Goal: Task Accomplishment & Management: Manage account settings

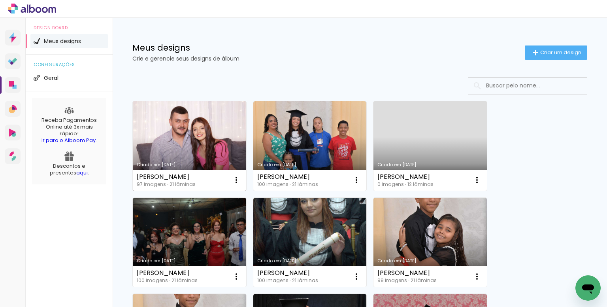
click at [207, 139] on link "Criado em [DATE]" at bounding box center [189, 145] width 113 height 89
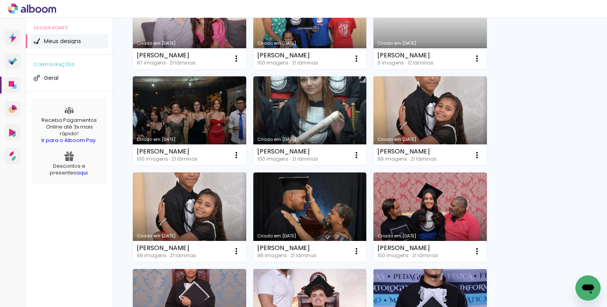
scroll to position [119, 0]
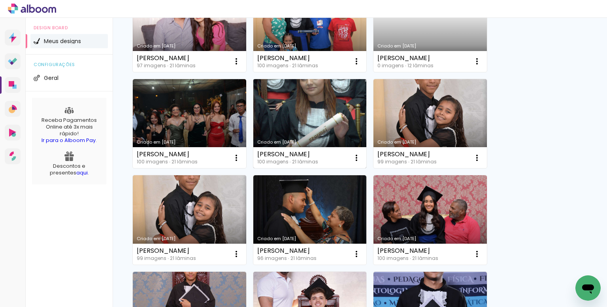
click at [318, 111] on link "Criado em [DATE]" at bounding box center [309, 123] width 113 height 89
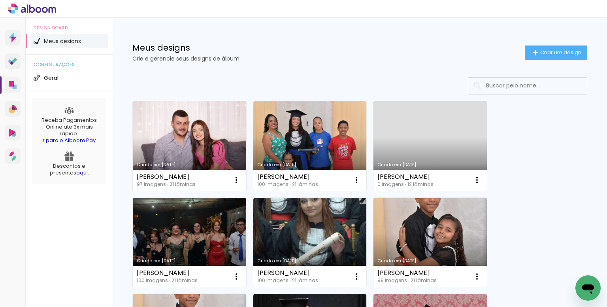
click at [430, 132] on link "Criado em [DATE]" at bounding box center [430, 145] width 113 height 89
click at [420, 151] on link "Criado em [DATE]" at bounding box center [430, 145] width 113 height 89
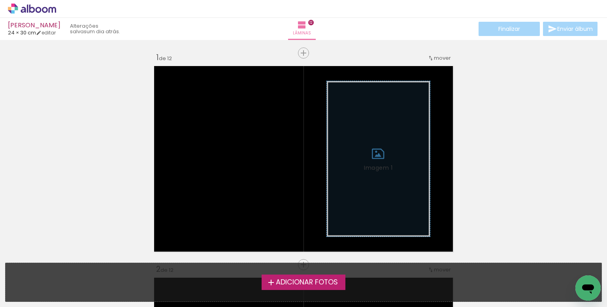
drag, startPoint x: 72, startPoint y: 26, endPoint x: 56, endPoint y: 25, distance: 15.8
click at [55, 27] on div "anne beatriz guedes brito 24 × 30 cm editar um dia atrás." at bounding box center [67, 28] width 119 height 17
drag, startPoint x: 70, startPoint y: 25, endPoint x: 99, endPoint y: 27, distance: 29.8
click at [61, 25] on div "[PERSON_NAME]" at bounding box center [34, 26] width 53 height 8
click at [61, 24] on div "[PERSON_NAME]" at bounding box center [34, 26] width 53 height 8
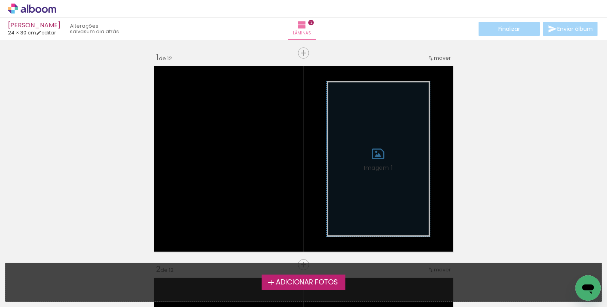
click at [61, 24] on div "[PERSON_NAME]" at bounding box center [34, 26] width 53 height 8
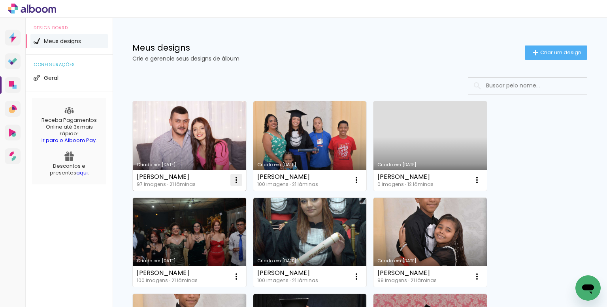
click at [238, 179] on iron-icon at bounding box center [236, 179] width 9 height 9
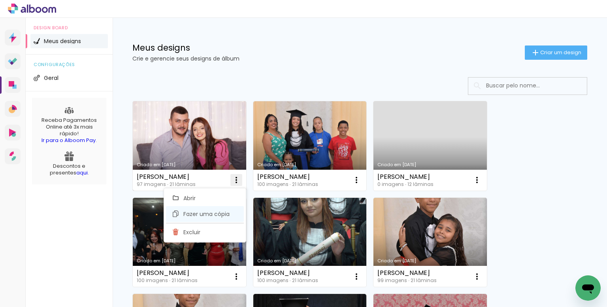
click at [201, 216] on span "Fazer uma cópia" at bounding box center [206, 214] width 46 height 6
type input "Cópia de ANA GIULIA FERNANDES - Gabi"
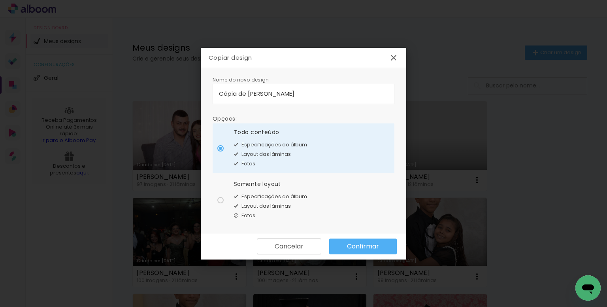
drag, startPoint x: 205, startPoint y: 82, endPoint x: 174, endPoint y: 81, distance: 30.9
click at [174, 81] on body "link( href="../../bower_components/polymer/polymer.html" rel="import" ) picture…" at bounding box center [303, 153] width 607 height 307
type input "[PERSON_NAME]"
type paper-input "[PERSON_NAME]"
click at [269, 201] on div "Layout das lâminas" at bounding box center [270, 205] width 73 height 9
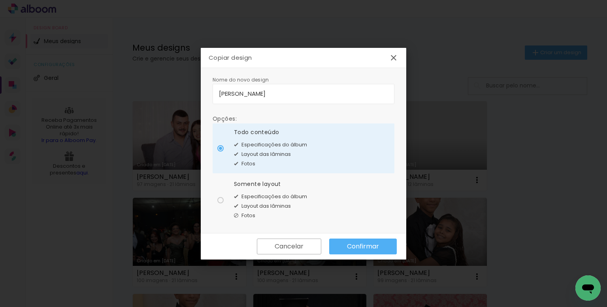
type paper-radio-button "on"
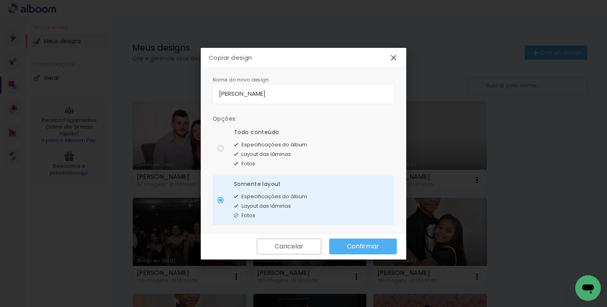
click at [0, 0] on slot "Confirmar" at bounding box center [0, 0] width 0 height 0
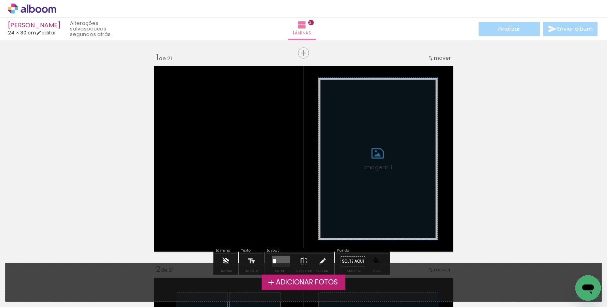
click at [291, 287] on label "Adicionar Fotos" at bounding box center [304, 281] width 84 height 15
click at [0, 0] on input "file" at bounding box center [0, 0] width 0 height 0
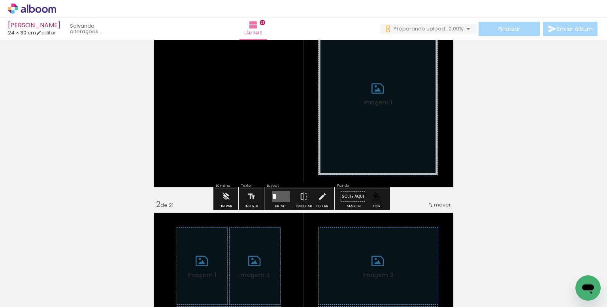
scroll to position [89, 0]
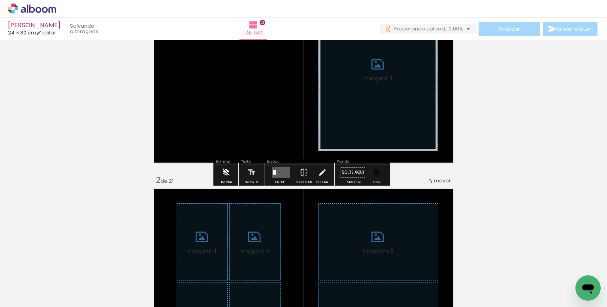
click at [227, 171] on iron-icon at bounding box center [226, 173] width 9 height 16
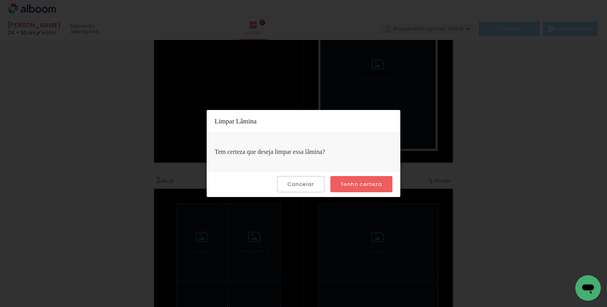
click at [0, 0] on slot "Tenho certeza" at bounding box center [0, 0] width 0 height 0
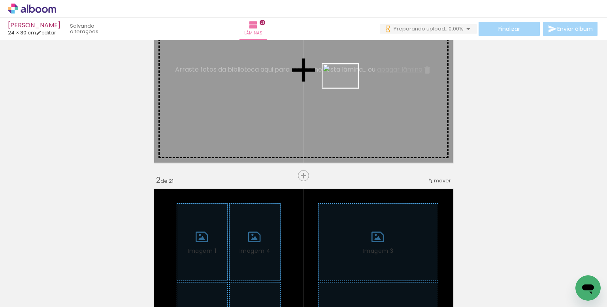
drag, startPoint x: 364, startPoint y: 282, endPoint x: 346, endPoint y: 88, distance: 195.4
click at [346, 88] on quentale-workspace at bounding box center [303, 153] width 607 height 307
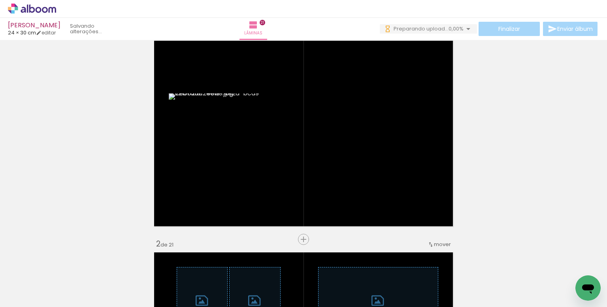
scroll to position [10, 0]
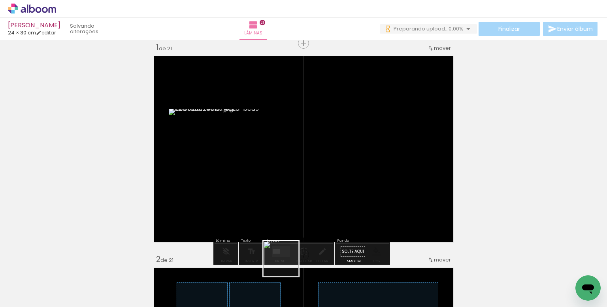
drag, startPoint x: 287, startPoint y: 265, endPoint x: 365, endPoint y: 155, distance: 134.1
click at [365, 155] on quentale-workspace at bounding box center [303, 153] width 607 height 307
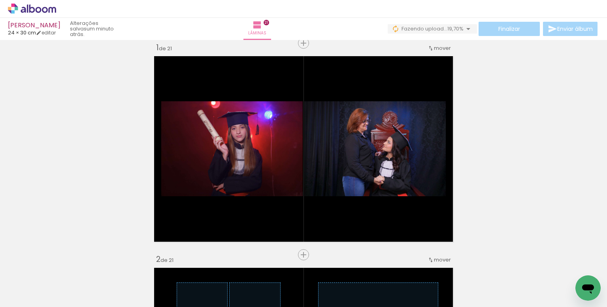
scroll to position [0, 2383]
click at [560, 262] on iron-icon at bounding box center [558, 264] width 8 height 8
click at [338, 261] on iron-icon at bounding box center [337, 264] width 8 height 8
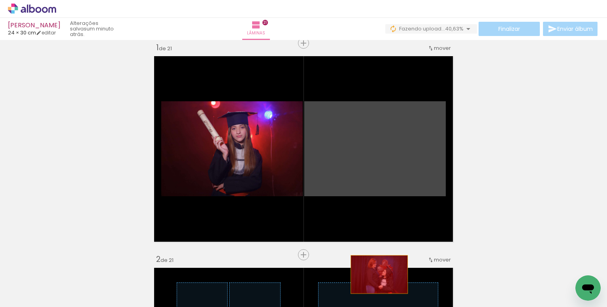
drag, startPoint x: 386, startPoint y: 158, endPoint x: 338, endPoint y: 279, distance: 129.8
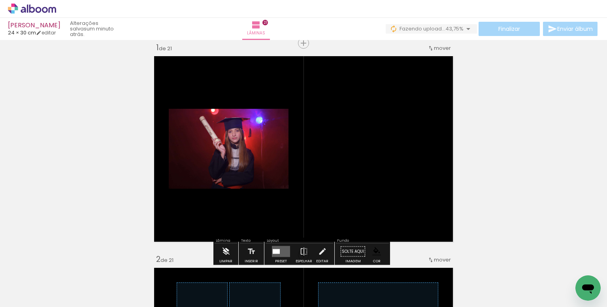
click at [225, 252] on iron-icon at bounding box center [226, 252] width 9 height 16
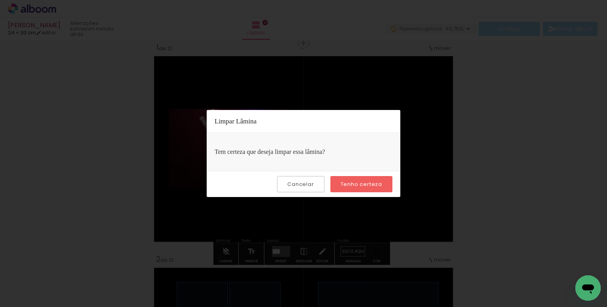
click at [0, 0] on slot "Tenho certeza" at bounding box center [0, 0] width 0 height 0
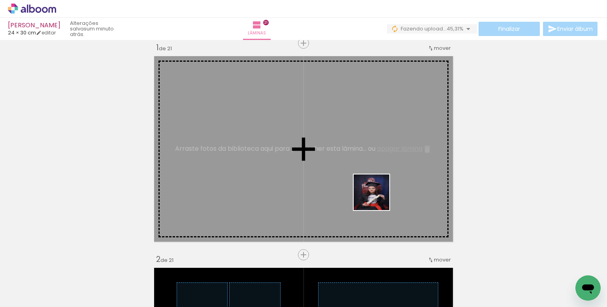
drag, startPoint x: 362, startPoint y: 280, endPoint x: 417, endPoint y: 187, distance: 108.3
click at [380, 136] on quentale-workspace at bounding box center [303, 153] width 607 height 307
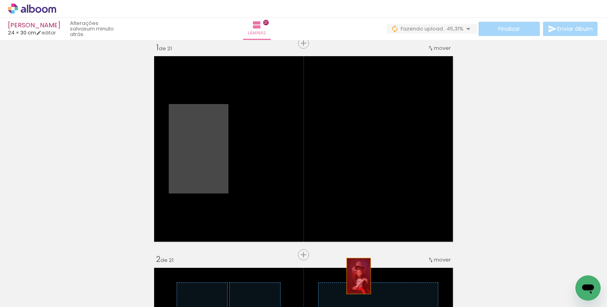
drag, startPoint x: 204, startPoint y: 142, endPoint x: 357, endPoint y: 277, distance: 204.2
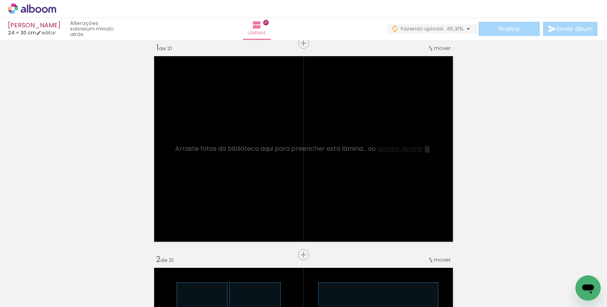
drag, startPoint x: 340, startPoint y: 265, endPoint x: 331, endPoint y: 266, distance: 10.0
click at [340, 265] on iron-icon at bounding box center [338, 264] width 8 height 8
click at [340, 265] on iron-icon at bounding box center [337, 264] width 8 height 8
drag, startPoint x: 250, startPoint y: 264, endPoint x: 261, endPoint y: 271, distance: 13.2
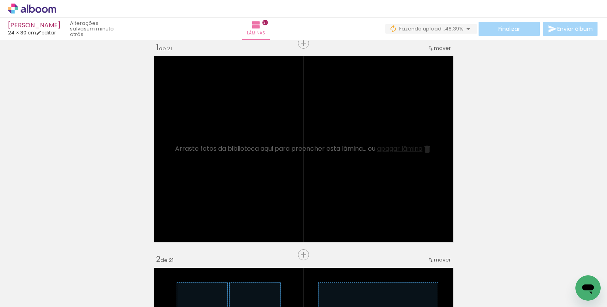
click at [250, 264] on iron-icon at bounding box center [248, 264] width 8 height 8
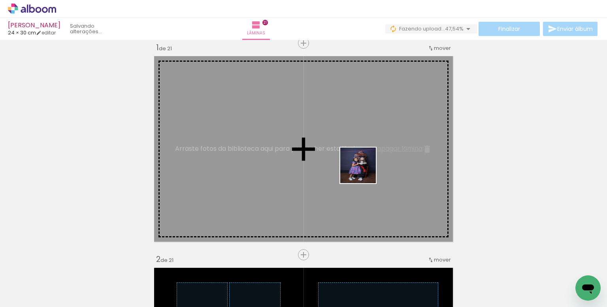
drag, startPoint x: 335, startPoint y: 284, endPoint x: 364, endPoint y: 171, distance: 116.3
click at [364, 171] on quentale-workspace at bounding box center [303, 153] width 607 height 307
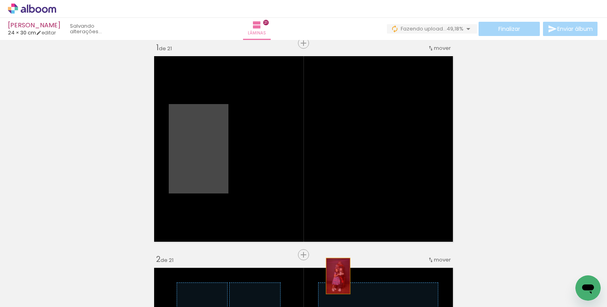
drag, startPoint x: 208, startPoint y: 161, endPoint x: 333, endPoint y: 278, distance: 171.5
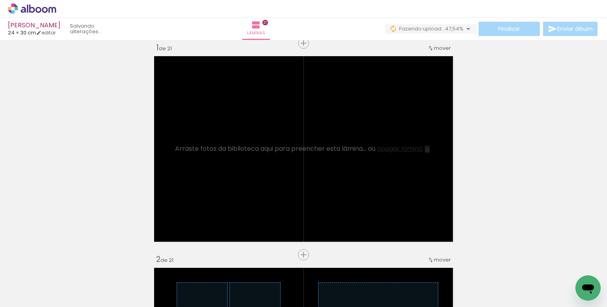
scroll to position [0, 1925]
click at [264, 263] on iron-icon at bounding box center [263, 264] width 8 height 8
click at [323, 266] on iron-icon at bounding box center [322, 264] width 8 height 8
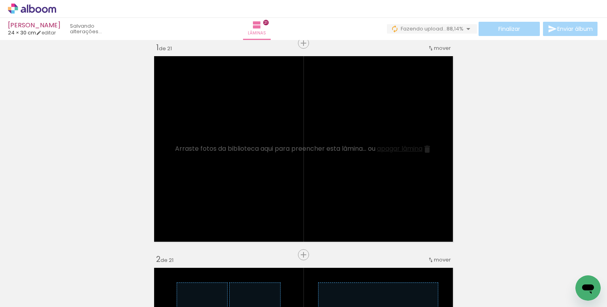
click at [283, 265] on iron-icon at bounding box center [281, 264] width 8 height 8
click at [292, 265] on iron-icon at bounding box center [292, 264] width 8 height 8
click at [277, 265] on iron-icon at bounding box center [274, 264] width 8 height 8
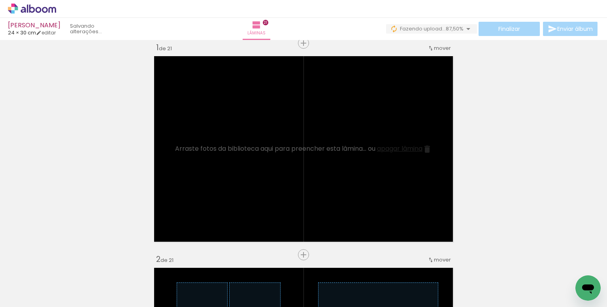
scroll to position [0, 430]
click at [298, 262] on iron-icon at bounding box center [296, 264] width 8 height 8
drag, startPoint x: 210, startPoint y: 265, endPoint x: 217, endPoint y: 266, distance: 6.9
click at [211, 265] on iron-icon at bounding box center [207, 264] width 8 height 8
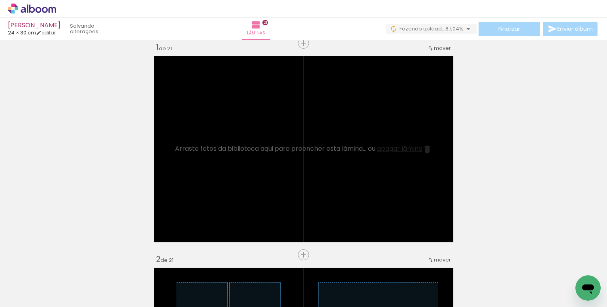
click at [245, 266] on iron-icon at bounding box center [245, 264] width 8 height 8
click at [198, 266] on iron-icon at bounding box center [194, 264] width 8 height 8
click at [154, 265] on iron-icon at bounding box center [150, 264] width 8 height 8
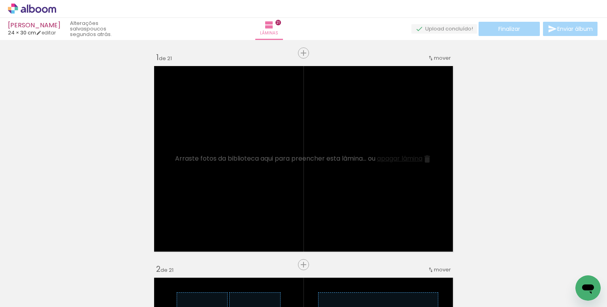
scroll to position [0, 677]
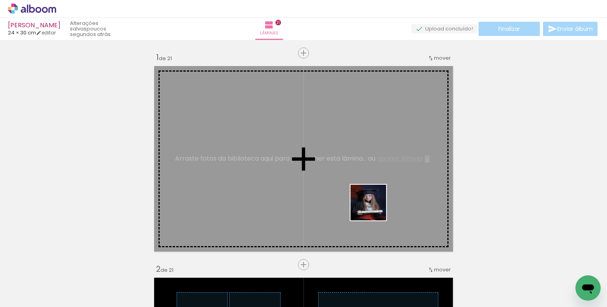
drag, startPoint x: 335, startPoint y: 284, endPoint x: 381, endPoint y: 177, distance: 116.6
click at [381, 177] on quentale-workspace at bounding box center [303, 153] width 607 height 307
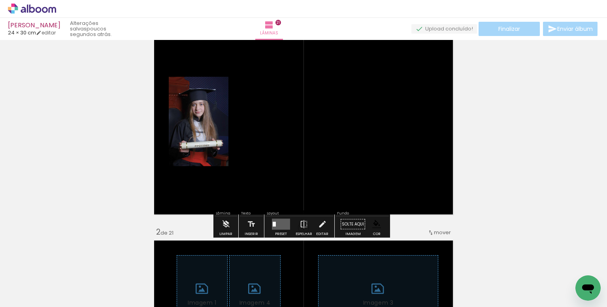
scroll to position [40, 0]
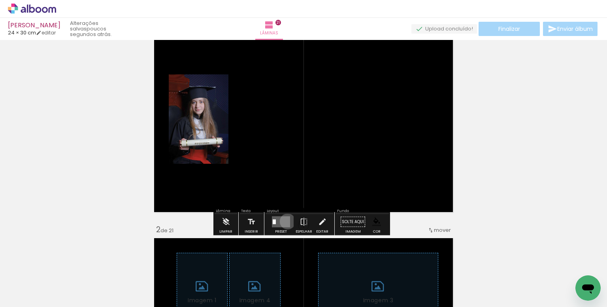
click at [286, 221] on quentale-layouter at bounding box center [281, 221] width 18 height 11
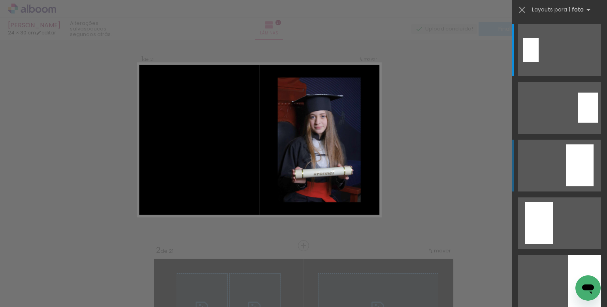
scroll to position [10, 0]
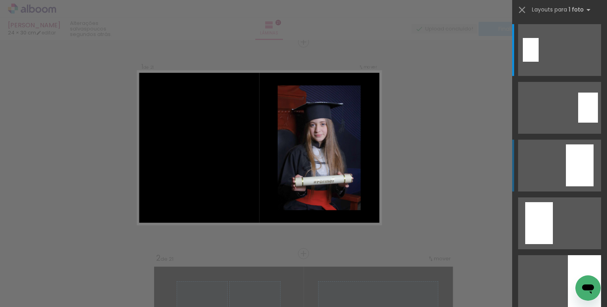
click at [577, 171] on div at bounding box center [580, 165] width 28 height 42
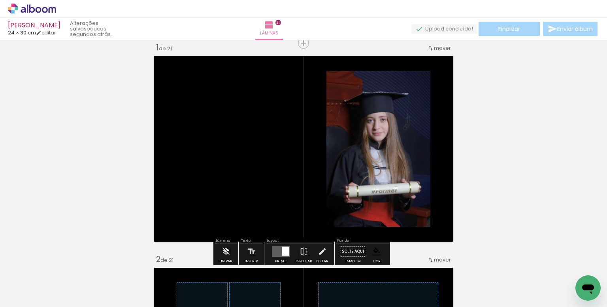
drag, startPoint x: 403, startPoint y: 114, endPoint x: 441, endPoint y: 186, distance: 81.0
click at [0, 0] on paper-item at bounding box center [0, 0] width 0 height 0
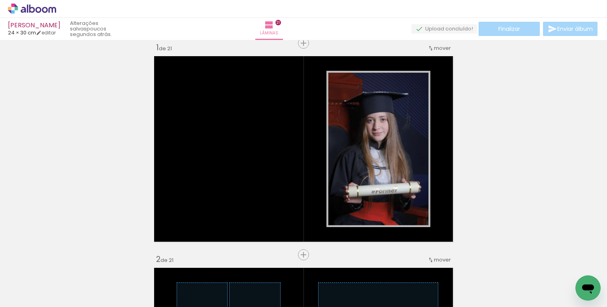
scroll to position [0, 1679]
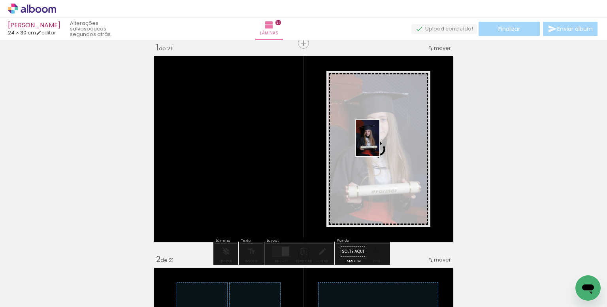
drag, startPoint x: 441, startPoint y: 286, endPoint x: 380, endPoint y: 144, distance: 154.6
click at [380, 144] on quentale-workspace at bounding box center [303, 153] width 607 height 307
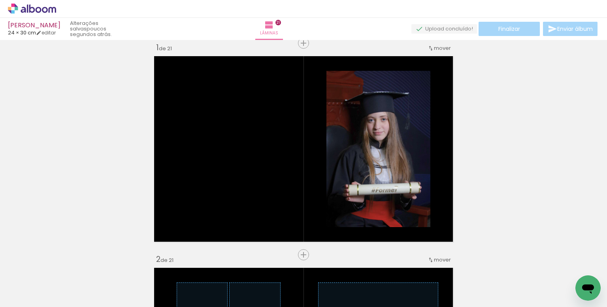
click at [423, 265] on iron-icon at bounding box center [420, 264] width 8 height 8
click at [37, 282] on input "Todas as fotos" at bounding box center [22, 283] width 30 height 7
click at [0, 0] on slot "Não utilizadas" at bounding box center [0, 0] width 0 height 0
type input "Não utilizadas"
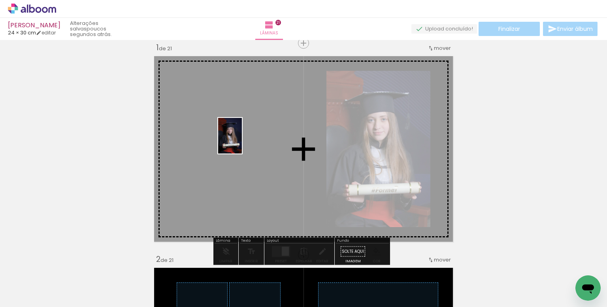
drag, startPoint x: 445, startPoint y: 277, endPoint x: 242, endPoint y: 142, distance: 244.0
click at [242, 142] on quentale-workspace at bounding box center [303, 153] width 607 height 307
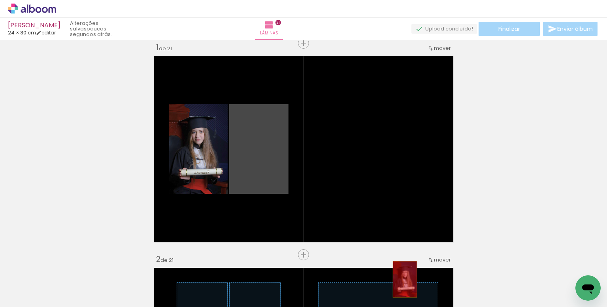
drag, startPoint x: 265, startPoint y: 138, endPoint x: 430, endPoint y: 296, distance: 228.0
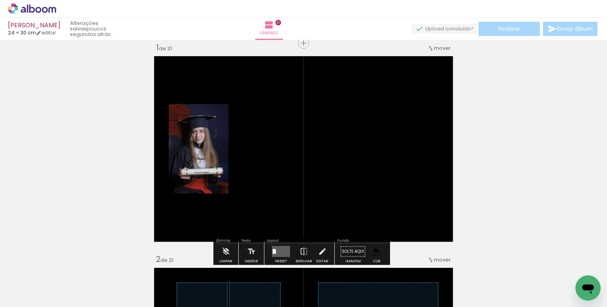
click at [284, 250] on quentale-layouter at bounding box center [281, 251] width 18 height 11
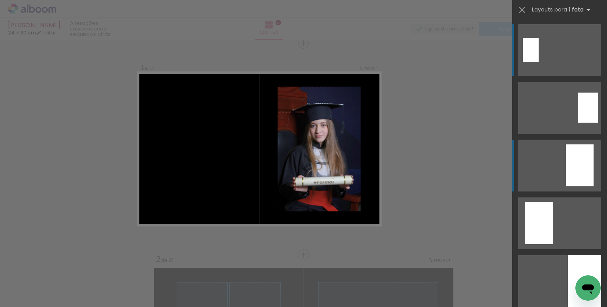
click at [571, 164] on div at bounding box center [580, 165] width 28 height 42
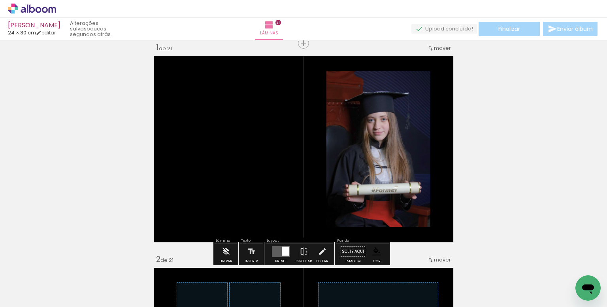
click at [408, 113] on paper-item at bounding box center [407, 115] width 14 height 6
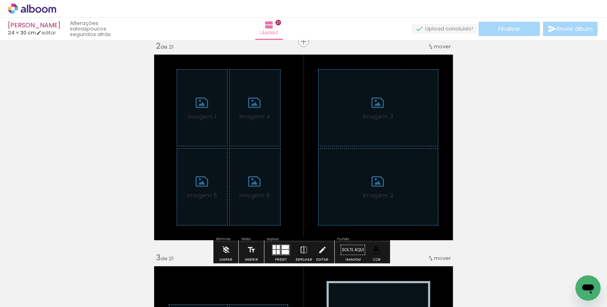
scroll to position [247, 0]
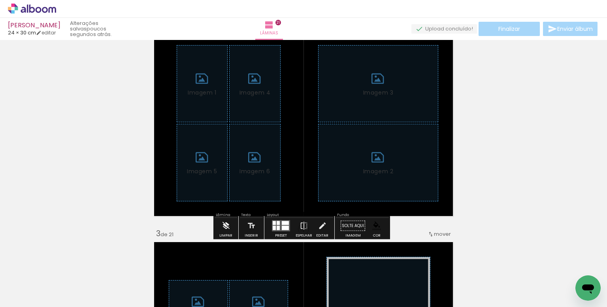
click at [223, 223] on iron-icon at bounding box center [226, 226] width 9 height 16
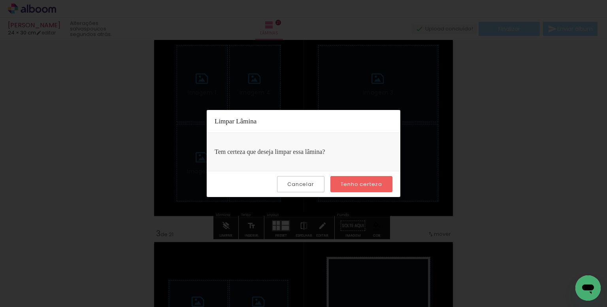
click at [0, 0] on slot "Tenho certeza" at bounding box center [0, 0] width 0 height 0
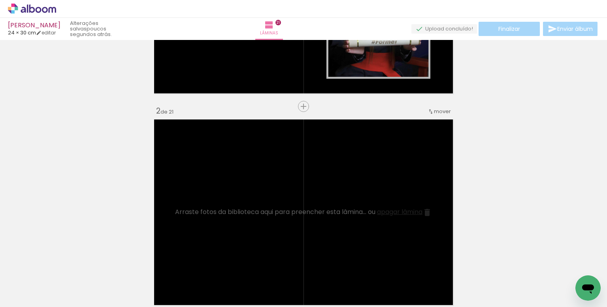
scroll to position [0, 0]
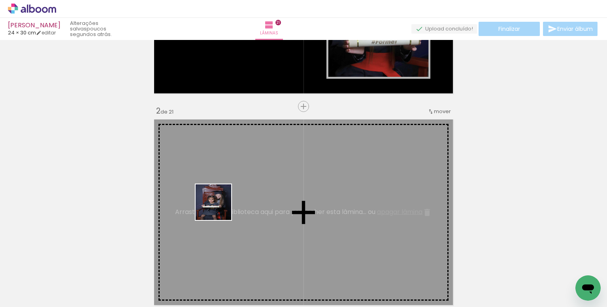
drag, startPoint x: 211, startPoint y: 280, endPoint x: 219, endPoint y: 208, distance: 72.9
click at [219, 208] on quentale-workspace at bounding box center [303, 153] width 607 height 307
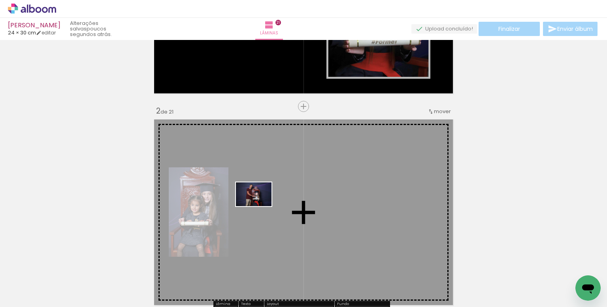
drag, startPoint x: 172, startPoint y: 284, endPoint x: 261, endPoint y: 206, distance: 118.2
click at [261, 206] on quentale-workspace at bounding box center [303, 153] width 607 height 307
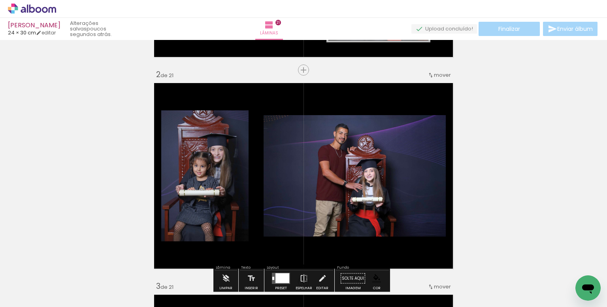
scroll to position [198, 0]
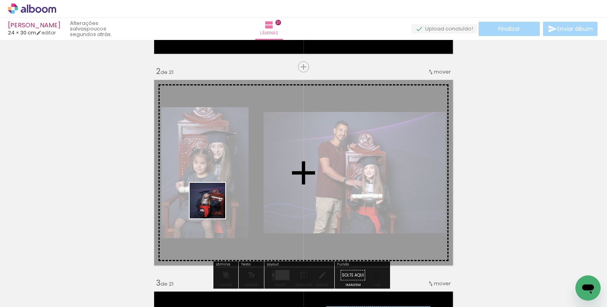
drag, startPoint x: 161, startPoint y: 260, endPoint x: 224, endPoint y: 244, distance: 65.6
click at [235, 180] on quentale-workspace at bounding box center [303, 153] width 607 height 307
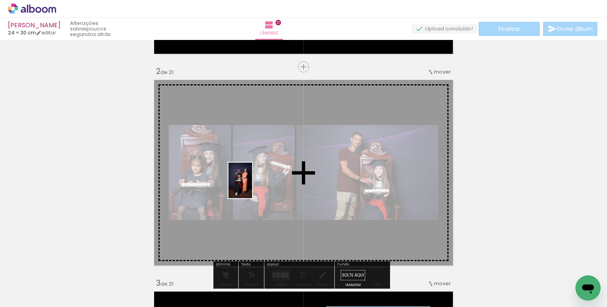
drag, startPoint x: 217, startPoint y: 216, endPoint x: 315, endPoint y: 247, distance: 102.4
click at [252, 187] on quentale-workspace at bounding box center [303, 153] width 607 height 307
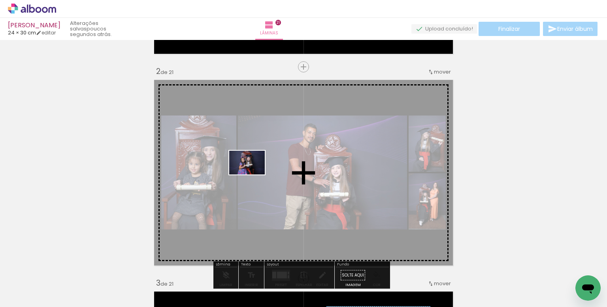
drag, startPoint x: 127, startPoint y: 284, endPoint x: 253, endPoint y: 174, distance: 167.6
click at [253, 174] on quentale-workspace at bounding box center [303, 153] width 607 height 307
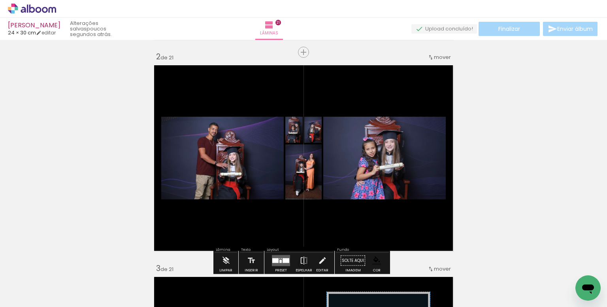
scroll to position [237, 0]
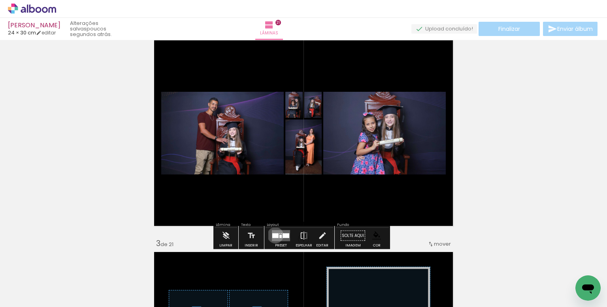
drag, startPoint x: 274, startPoint y: 235, endPoint x: 442, endPoint y: 163, distance: 183.3
click at [275, 235] on div at bounding box center [275, 235] width 6 height 5
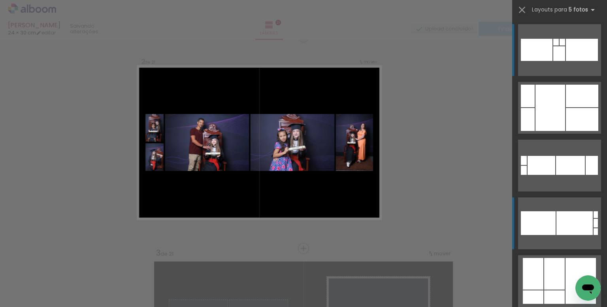
scroll to position [221, 0]
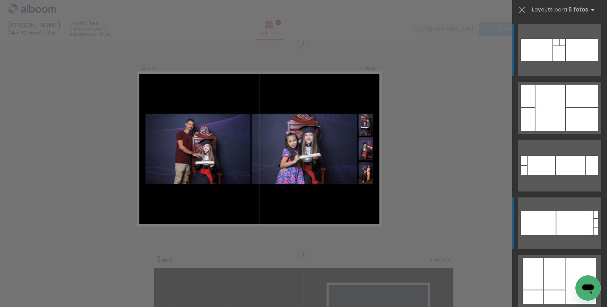
click at [569, 222] on div at bounding box center [575, 223] width 36 height 24
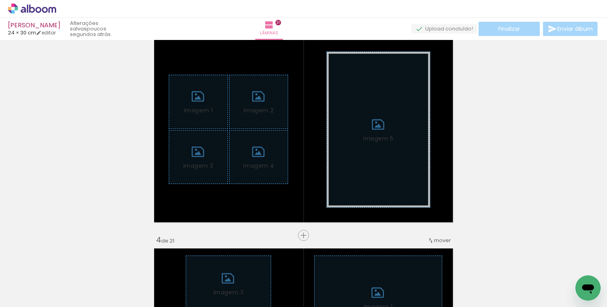
scroll to position [459, 0]
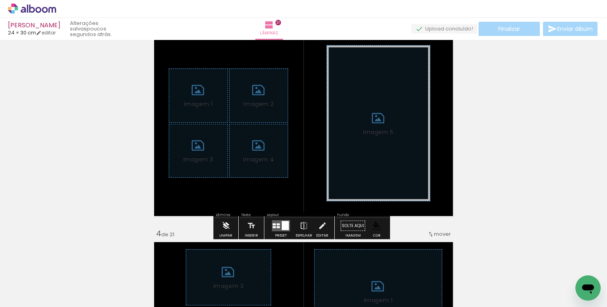
click at [226, 227] on iron-icon at bounding box center [226, 226] width 9 height 16
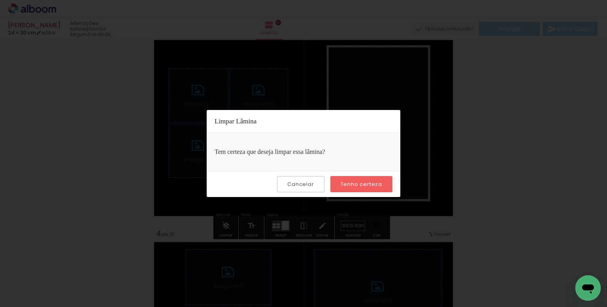
drag, startPoint x: 356, startPoint y: 185, endPoint x: 266, endPoint y: 190, distance: 90.7
click at [0, 0] on slot "Tenho certeza" at bounding box center [0, 0] width 0 height 0
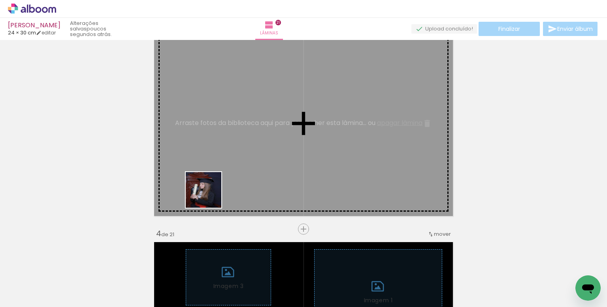
drag, startPoint x: 93, startPoint y: 278, endPoint x: 240, endPoint y: 152, distance: 193.3
click at [240, 152] on quentale-workspace at bounding box center [303, 153] width 607 height 307
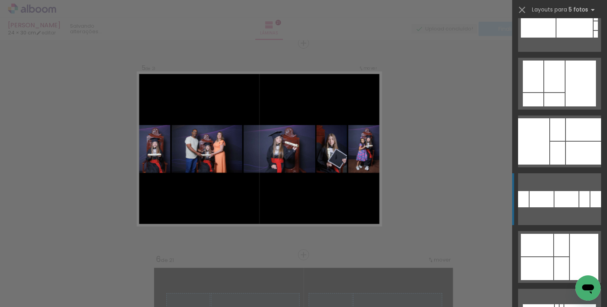
scroll to position [0, 473]
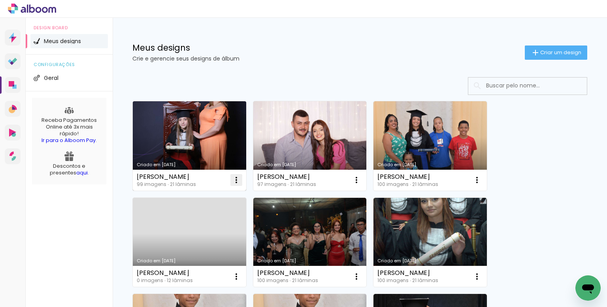
click at [234, 181] on iron-icon at bounding box center [236, 179] width 9 height 9
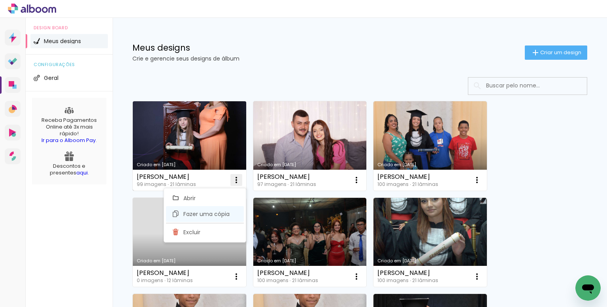
click at [206, 211] on span "Fazer uma cópia" at bounding box center [206, 214] width 46 height 6
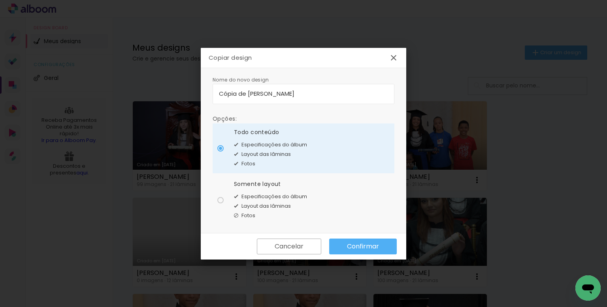
drag, startPoint x: 282, startPoint y: 94, endPoint x: 191, endPoint y: 87, distance: 92.0
click at [191, 91] on body "link( href="../../bower_components/polymer/polymer.html" rel="import" ) picture…" at bounding box center [303, 153] width 607 height 307
type input "Barbara caroline"
type paper-input "Barbara caroline"
click at [291, 91] on input "Barbara caroline" at bounding box center [303, 93] width 169 height 9
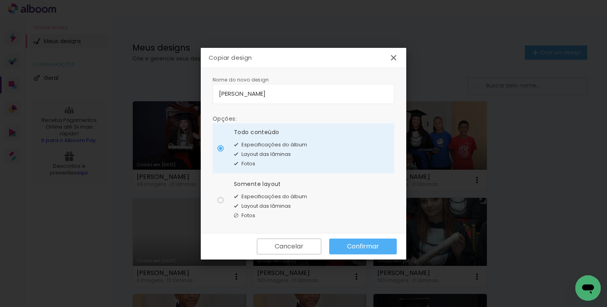
type input "Barbara caroline marinho pereira vitor hugo"
type paper-input "Barbara caroline marinho pereira vitor hugo"
click at [355, 94] on input "Barbara caroline marinho pereira vitor hugo" at bounding box center [303, 93] width 169 height 9
type input "Barbara caroline marinho pereira vitor hugo simoens pereira"
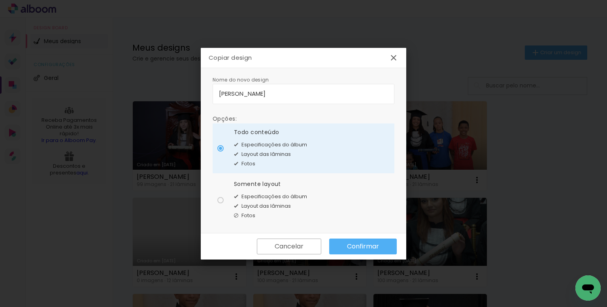
type paper-input "Barbara caroline marinho pereira vitor hugo simoens pereira"
click at [377, 95] on input "Barbara caroline marinho pereira vitor hugo simoens pereira" at bounding box center [303, 93] width 169 height 9
type input "[PERSON_NAME]"
type paper-input "[PERSON_NAME]"
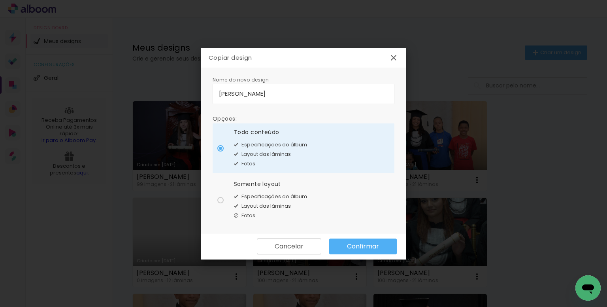
click at [288, 198] on span "Especificações do álbum" at bounding box center [275, 197] width 66 height 8
type paper-radio-button "on"
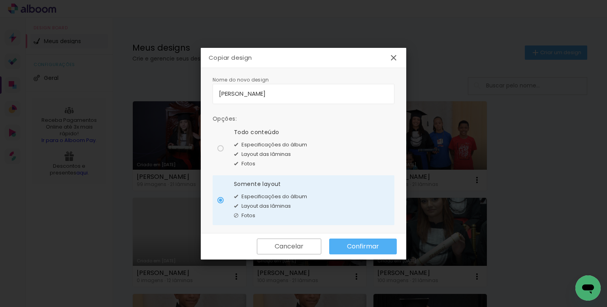
click at [0, 0] on slot "Confirmar" at bounding box center [0, 0] width 0 height 0
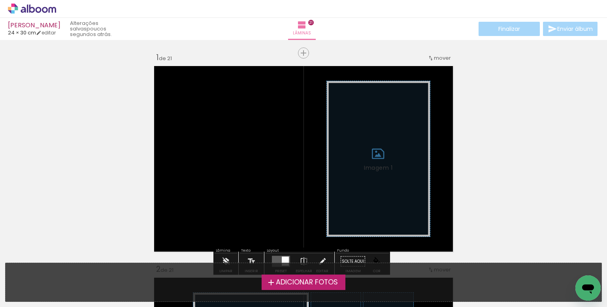
click at [278, 285] on span "Adicionar Fotos" at bounding box center [307, 282] width 62 height 7
click at [0, 0] on input "file" at bounding box center [0, 0] width 0 height 0
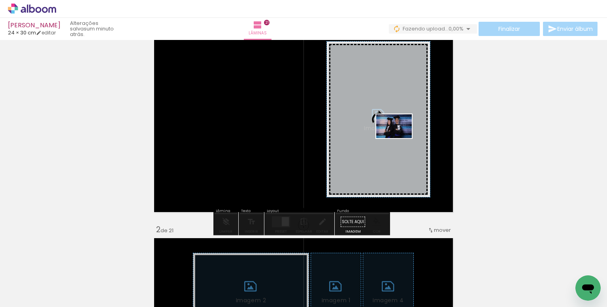
drag, startPoint x: 268, startPoint y: 284, endPoint x: 400, endPoint y: 138, distance: 196.5
click at [400, 138] on quentale-workspace at bounding box center [303, 153] width 607 height 307
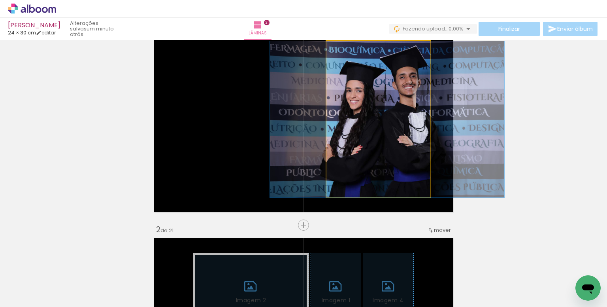
drag, startPoint x: 399, startPoint y: 149, endPoint x: 407, endPoint y: 151, distance: 8.9
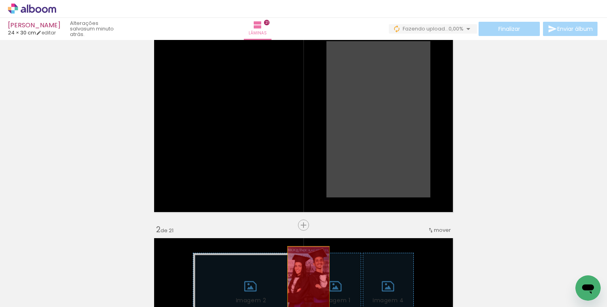
drag, startPoint x: 391, startPoint y: 122, endPoint x: 275, endPoint y: 282, distance: 197.3
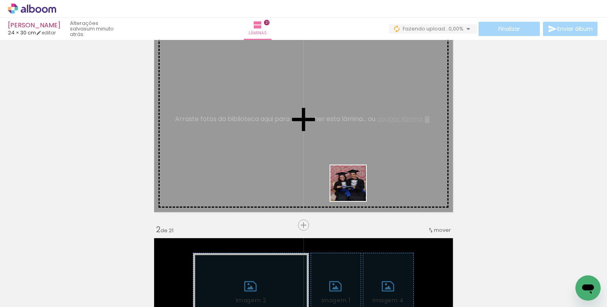
drag, startPoint x: 354, startPoint y: 287, endPoint x: 353, endPoint y: 140, distance: 146.7
click at [353, 140] on quentale-workspace at bounding box center [303, 153] width 607 height 307
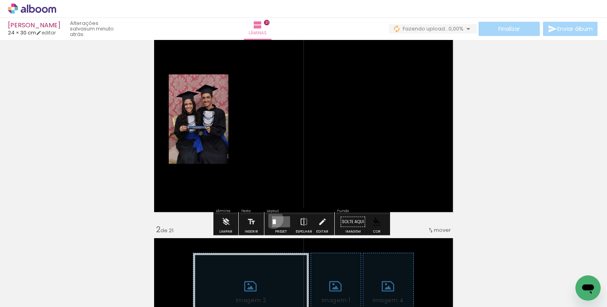
click at [272, 219] on quentale-layouter at bounding box center [281, 221] width 18 height 11
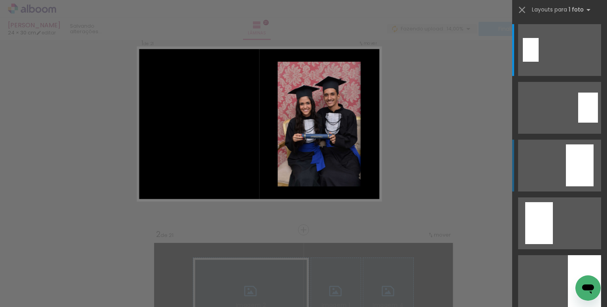
click at [555, 156] on quentale-layouter at bounding box center [559, 166] width 83 height 52
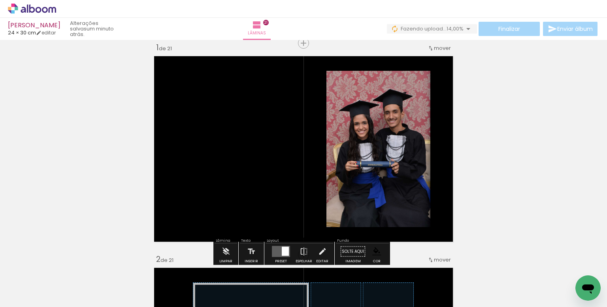
click at [407, 113] on paper-item at bounding box center [407, 115] width 14 height 6
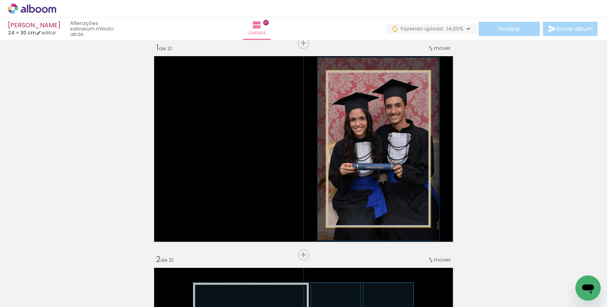
drag, startPoint x: 342, startPoint y: 79, endPoint x: 346, endPoint y: 79, distance: 4.8
click at [346, 79] on div at bounding box center [349, 79] width 7 height 7
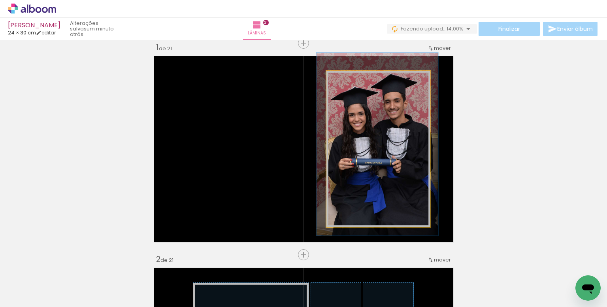
drag, startPoint x: 405, startPoint y: 189, endPoint x: 404, endPoint y: 184, distance: 4.5
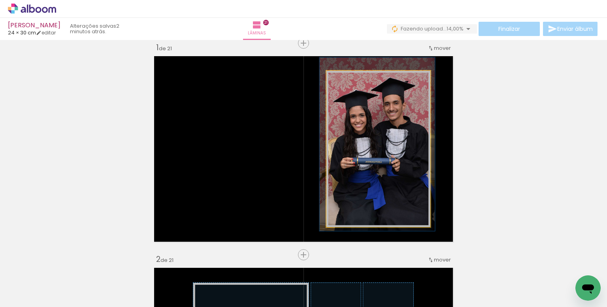
type paper-slider "111"
click at [346, 83] on div at bounding box center [348, 79] width 13 height 13
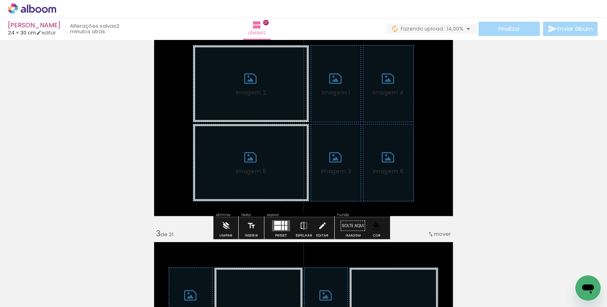
click at [225, 229] on iron-icon at bounding box center [226, 226] width 9 height 16
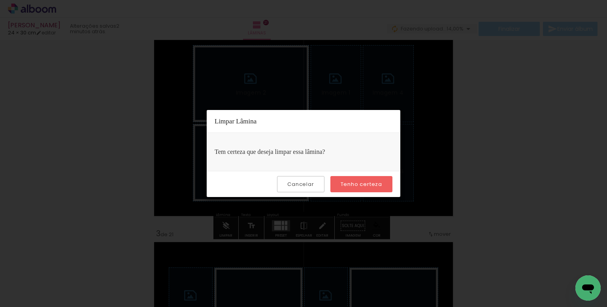
click at [0, 0] on slot "Tenho certeza" at bounding box center [0, 0] width 0 height 0
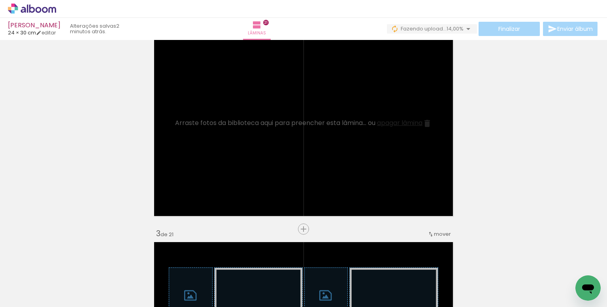
click at [33, 284] on input "Todas as fotos" at bounding box center [22, 283] width 30 height 7
click at [38, 280] on paper-item "Não utilizadas" at bounding box center [25, 280] width 41 height 7
type input "Não utilizadas"
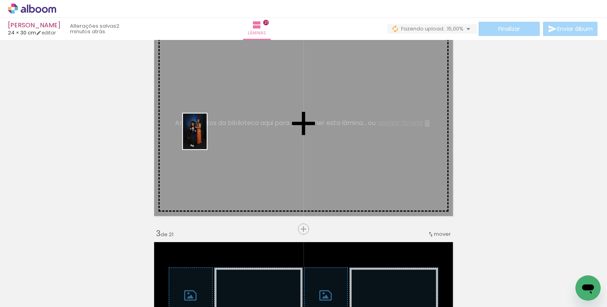
drag, startPoint x: 125, startPoint y: 278, endPoint x: 207, endPoint y: 137, distance: 163.0
click at [207, 137] on quentale-workspace at bounding box center [303, 153] width 607 height 307
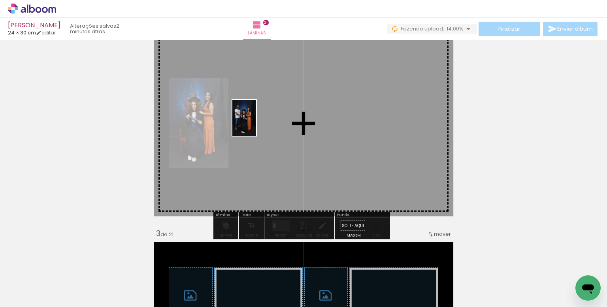
drag, startPoint x: 212, startPoint y: 276, endPoint x: 256, endPoint y: 124, distance: 158.6
click at [256, 124] on quentale-workspace at bounding box center [303, 153] width 607 height 307
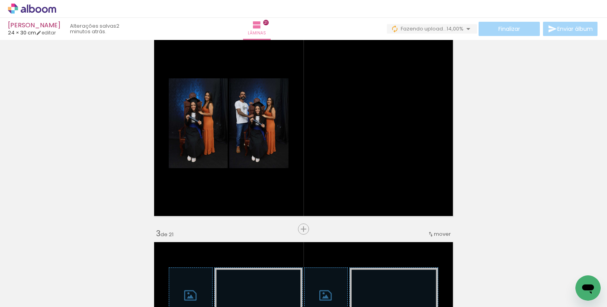
scroll to position [0, 126]
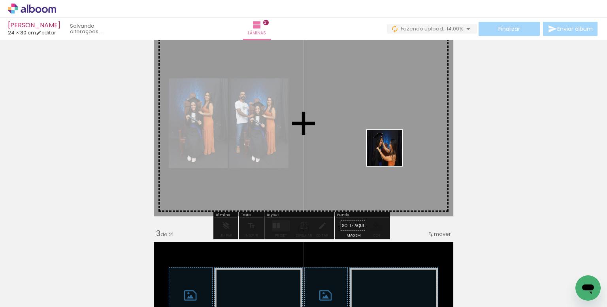
drag, startPoint x: 394, startPoint y: 277, endPoint x: 391, endPoint y: 154, distance: 123.4
click at [391, 154] on quentale-workspace at bounding box center [303, 153] width 607 height 307
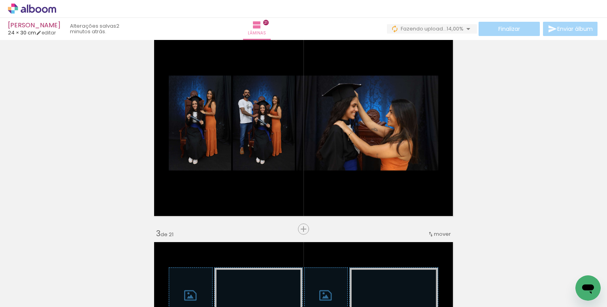
scroll to position [0, 1224]
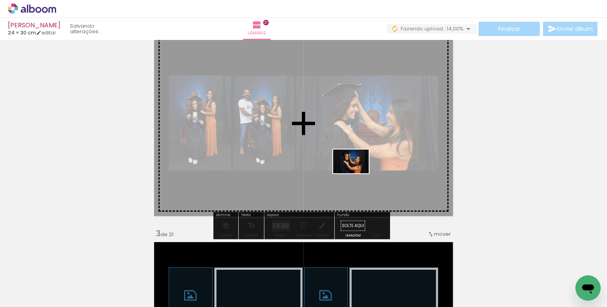
drag, startPoint x: 367, startPoint y: 281, endPoint x: 357, endPoint y: 173, distance: 108.0
click at [357, 173] on quentale-workspace at bounding box center [303, 153] width 607 height 307
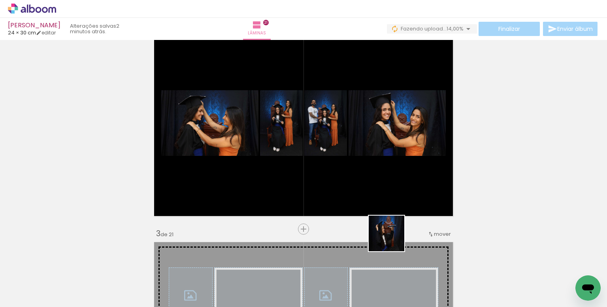
drag, startPoint x: 404, startPoint y: 276, endPoint x: 371, endPoint y: 236, distance: 52.3
click at [326, 172] on quentale-workspace at bounding box center [303, 153] width 607 height 307
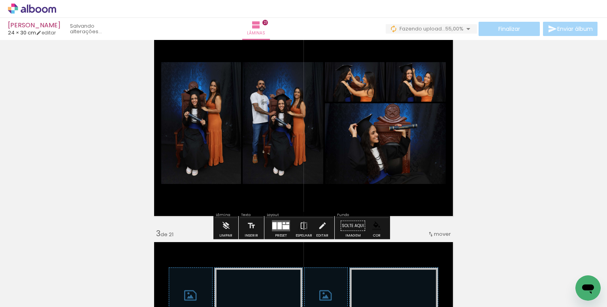
click at [283, 225] on div at bounding box center [286, 227] width 7 height 4
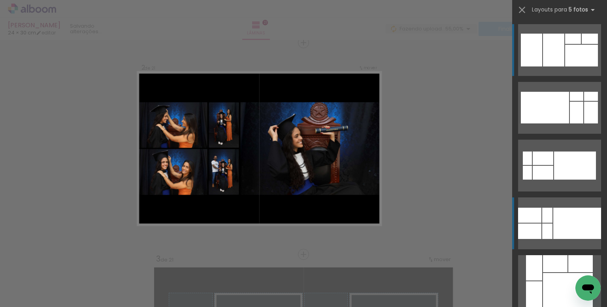
scroll to position [221, 0]
click at [562, 223] on div at bounding box center [578, 223] width 48 height 31
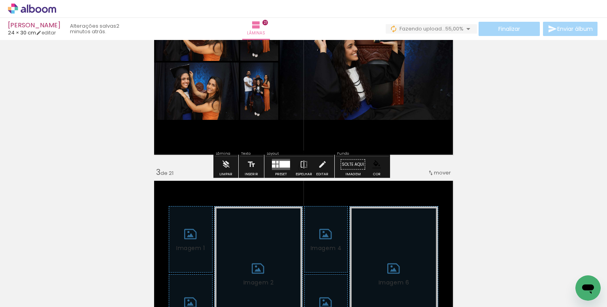
scroll to position [459, 0]
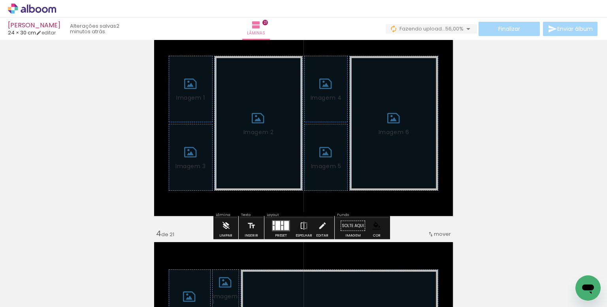
click at [226, 223] on iron-icon at bounding box center [226, 226] width 9 height 16
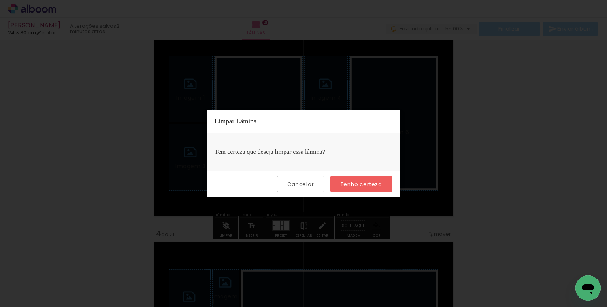
click at [336, 188] on paper-button "Tenho certeza" at bounding box center [362, 184] width 62 height 16
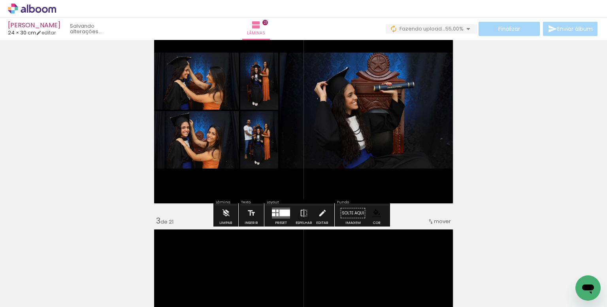
scroll to position [261, 0]
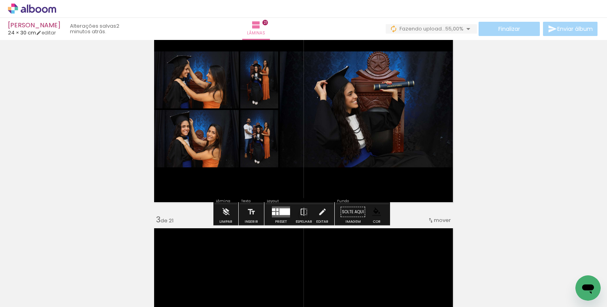
click at [283, 211] on div at bounding box center [285, 211] width 11 height 7
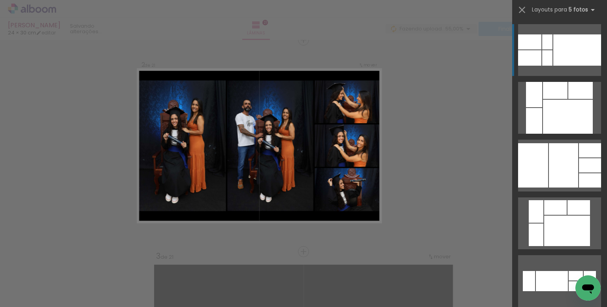
scroll to position [221, 0]
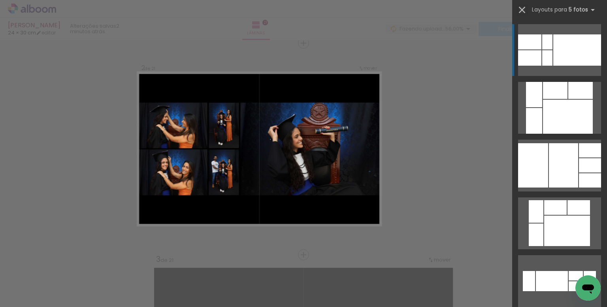
click at [520, 7] on iron-icon at bounding box center [522, 9] width 11 height 11
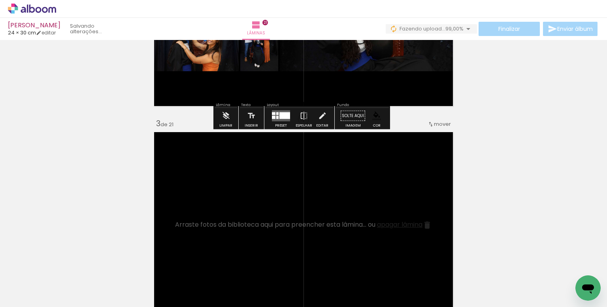
scroll to position [419, 0]
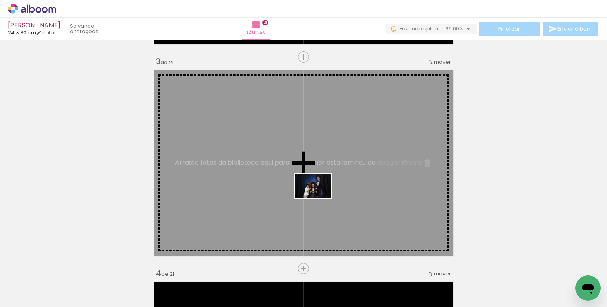
drag, startPoint x: 428, startPoint y: 279, endPoint x: 319, endPoint y: 198, distance: 135.6
click at [319, 198] on quentale-workspace at bounding box center [303, 153] width 607 height 307
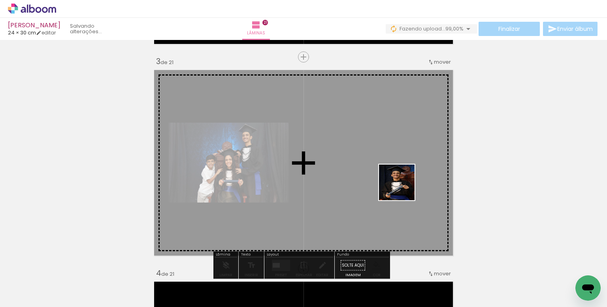
drag, startPoint x: 487, startPoint y: 277, endPoint x: 403, endPoint y: 188, distance: 122.8
click at [403, 188] on quentale-workspace at bounding box center [303, 153] width 607 height 307
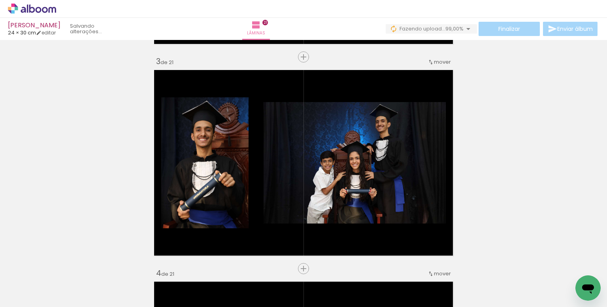
scroll to position [0, 2434]
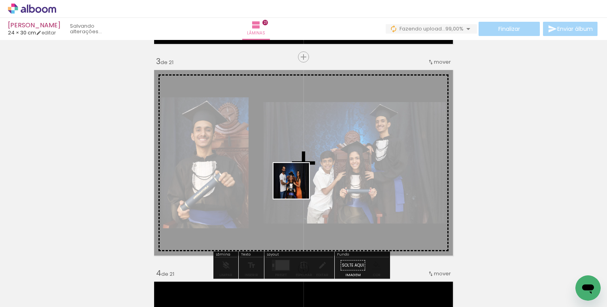
drag, startPoint x: 267, startPoint y: 286, endPoint x: 297, endPoint y: 182, distance: 108.3
click at [297, 182] on quentale-workspace at bounding box center [303, 153] width 607 height 307
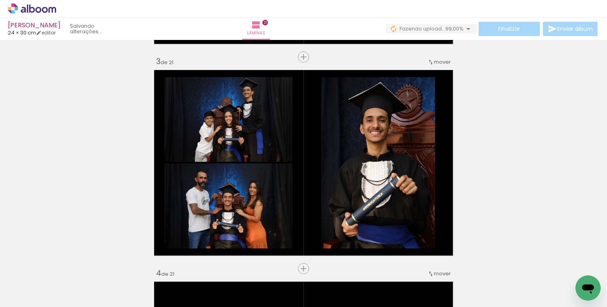
scroll to position [0, 1675]
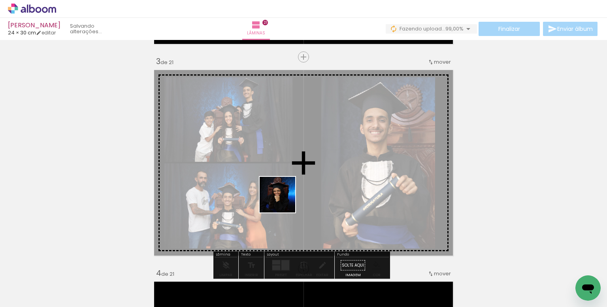
drag, startPoint x: 273, startPoint y: 255, endPoint x: 294, endPoint y: 272, distance: 27.2
click at [286, 191] on quentale-workspace at bounding box center [303, 153] width 607 height 307
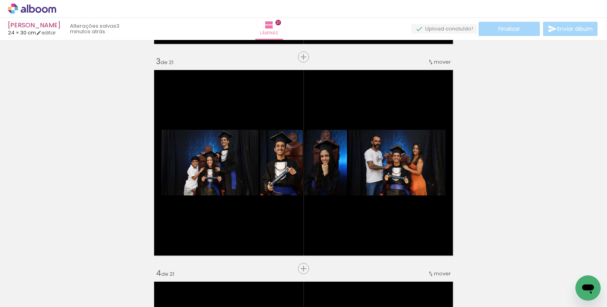
scroll to position [0, 2322]
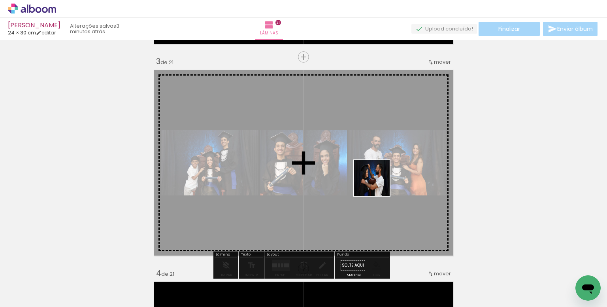
drag, startPoint x: 370, startPoint y: 285, endPoint x: 378, endPoint y: 184, distance: 101.1
click at [378, 184] on quentale-workspace at bounding box center [303, 153] width 607 height 307
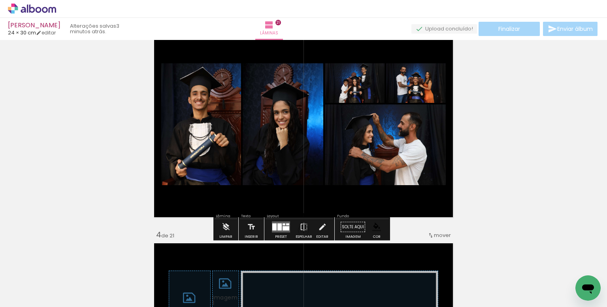
scroll to position [459, 0]
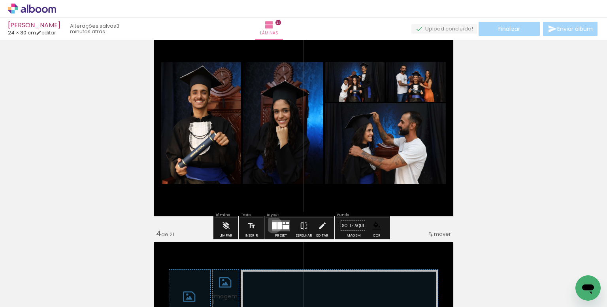
click at [272, 224] on div at bounding box center [274, 225] width 4 height 7
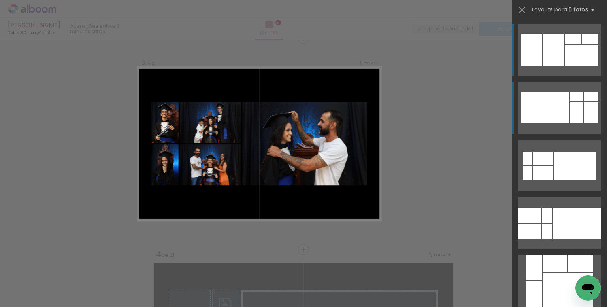
scroll to position [433, 0]
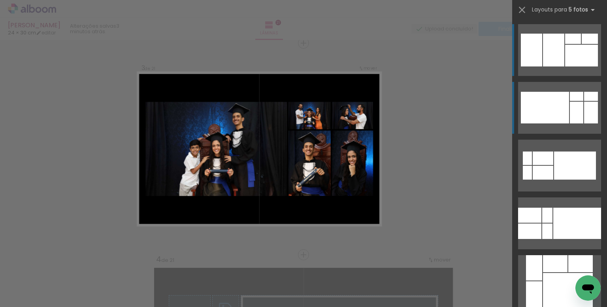
click at [570, 103] on div at bounding box center [576, 113] width 13 height 22
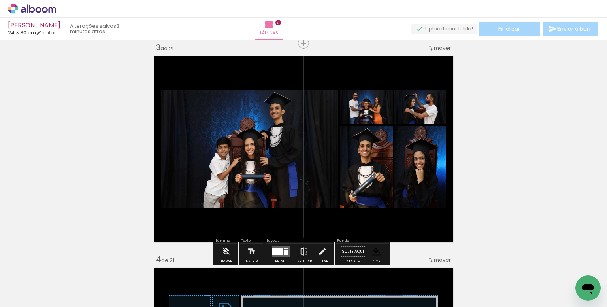
click at [236, 133] on paper-item at bounding box center [242, 134] width 14 height 6
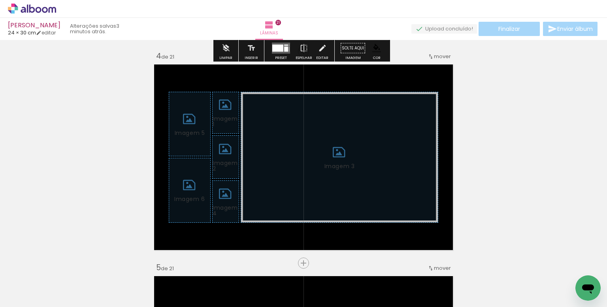
scroll to position [670, 0]
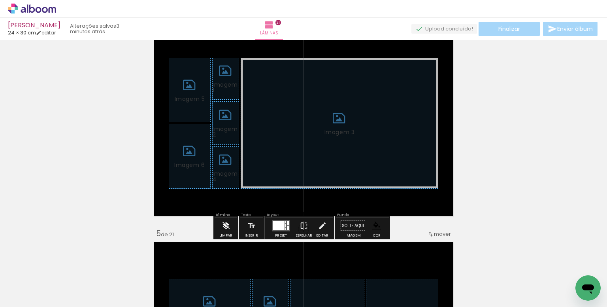
click at [222, 229] on iron-icon at bounding box center [226, 226] width 9 height 16
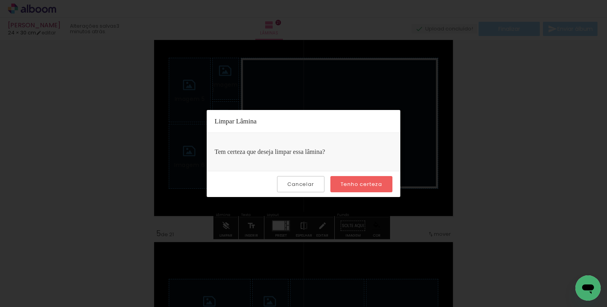
click at [353, 178] on paper-button "Tenho certeza" at bounding box center [362, 184] width 62 height 16
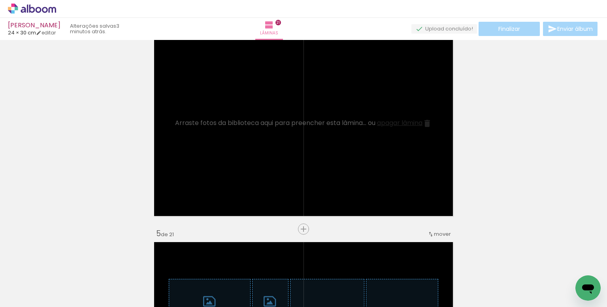
scroll to position [0, 0]
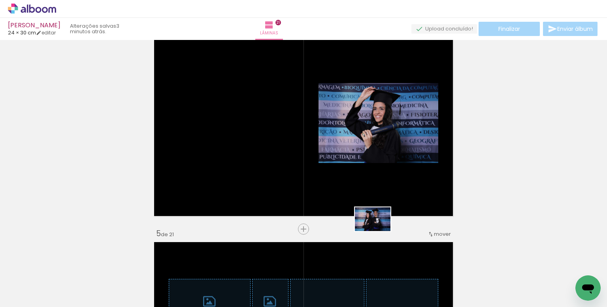
scroll to position [0, 109]
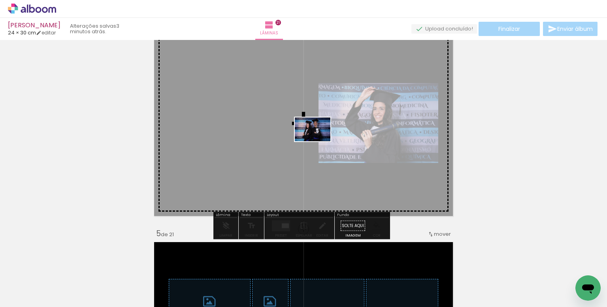
drag, startPoint x: 379, startPoint y: 231, endPoint x: 376, endPoint y: 174, distance: 56.6
click at [318, 141] on quentale-workspace at bounding box center [303, 153] width 607 height 307
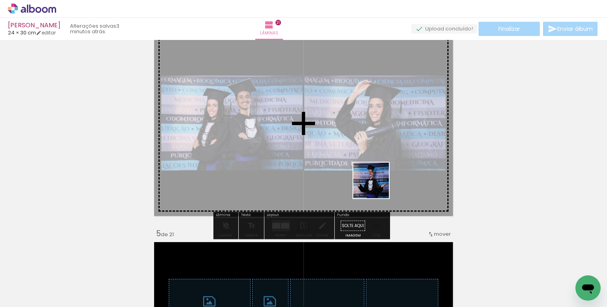
drag, startPoint x: 494, startPoint y: 274, endPoint x: 416, endPoint y: 218, distance: 95.5
click at [359, 174] on quentale-workspace at bounding box center [303, 153] width 607 height 307
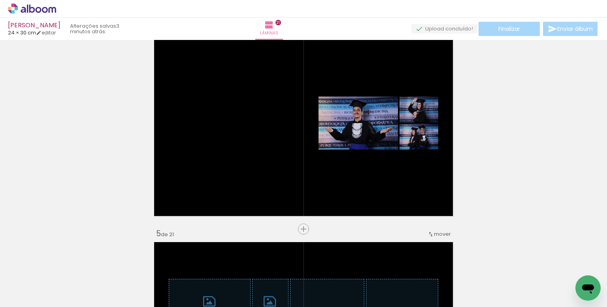
scroll to position [0, 473]
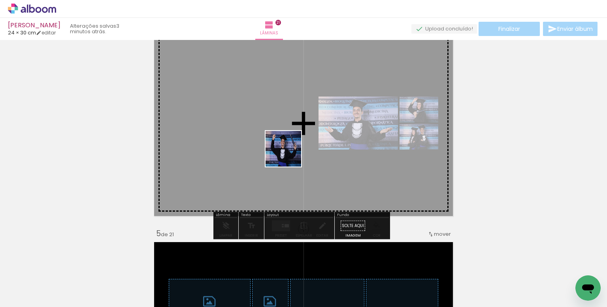
drag, startPoint x: 321, startPoint y: 286, endPoint x: 289, endPoint y: 154, distance: 135.6
click at [289, 154] on quentale-workspace at bounding box center [303, 153] width 607 height 307
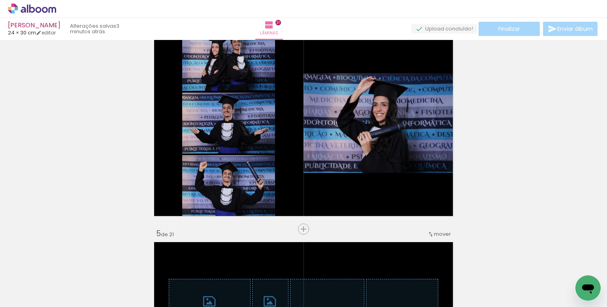
scroll to position [0, 864]
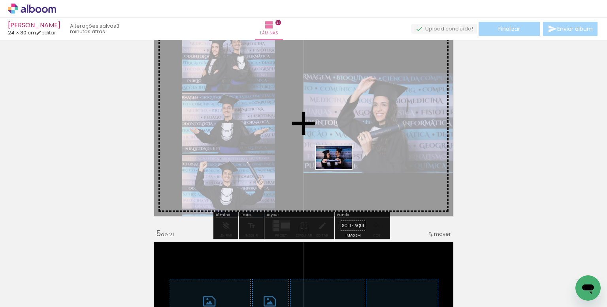
drag, startPoint x: 329, startPoint y: 285, endPoint x: 340, endPoint y: 169, distance: 116.0
click at [340, 169] on quentale-workspace at bounding box center [303, 153] width 607 height 307
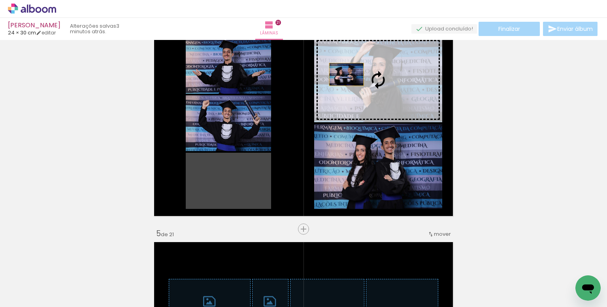
drag, startPoint x: 231, startPoint y: 178, endPoint x: 344, endPoint y: 74, distance: 152.5
click at [0, 0] on slot at bounding box center [0, 0] width 0 height 0
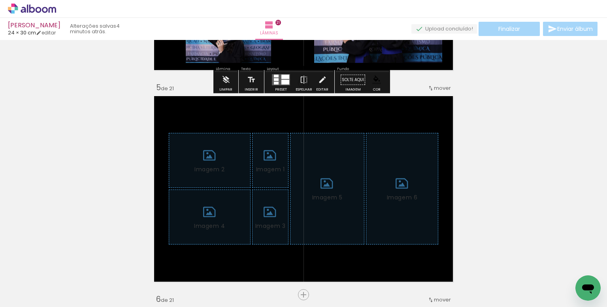
scroll to position [868, 0]
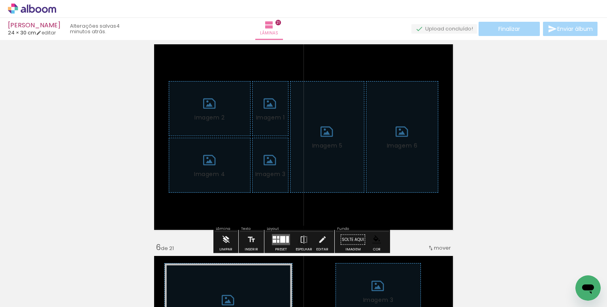
click at [228, 236] on iron-icon at bounding box center [226, 240] width 9 height 16
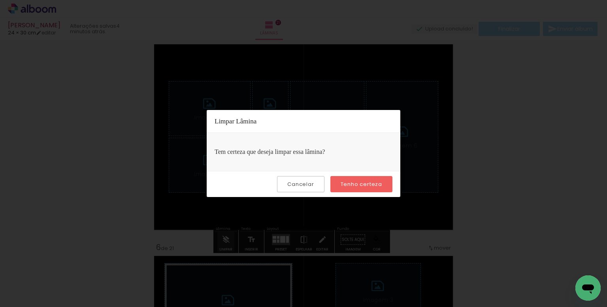
click at [0, 0] on slot "Tenho certeza" at bounding box center [0, 0] width 0 height 0
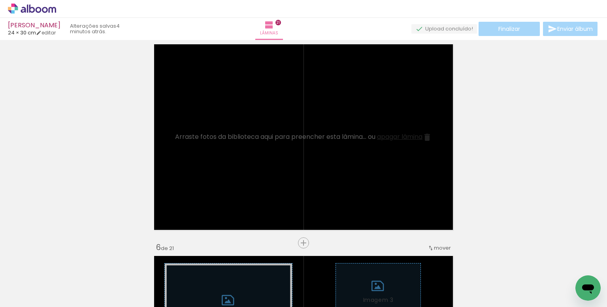
scroll to position [0, 1378]
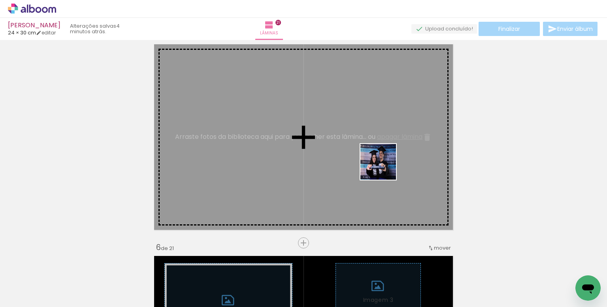
drag, startPoint x: 386, startPoint y: 270, endPoint x: 412, endPoint y: 232, distance: 46.6
click at [384, 168] on quentale-workspace at bounding box center [303, 153] width 607 height 307
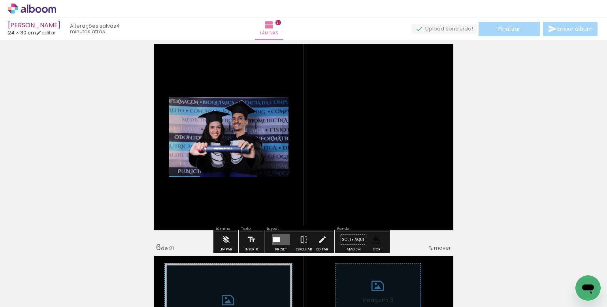
scroll to position [0, 1861]
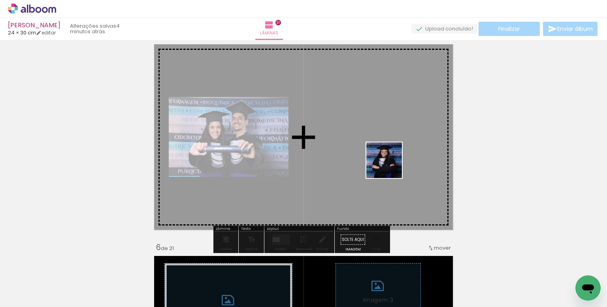
drag, startPoint x: 485, startPoint y: 276, endPoint x: 458, endPoint y: 226, distance: 56.3
click at [390, 165] on quentale-workspace at bounding box center [303, 153] width 607 height 307
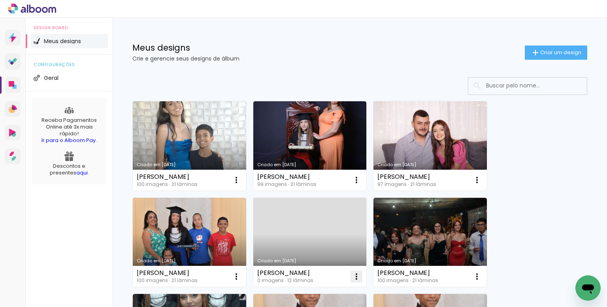
click at [359, 277] on iron-icon at bounding box center [356, 276] width 9 height 9
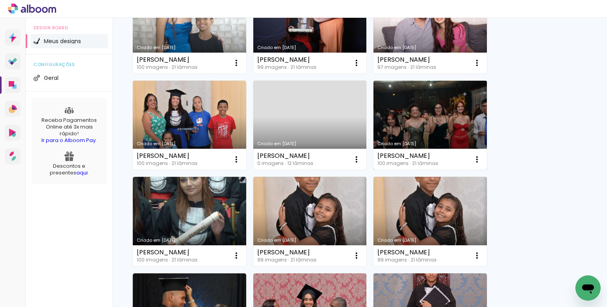
scroll to position [119, 0]
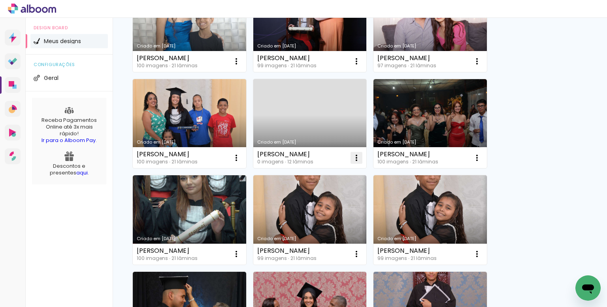
click at [355, 153] on iron-icon at bounding box center [356, 157] width 9 height 9
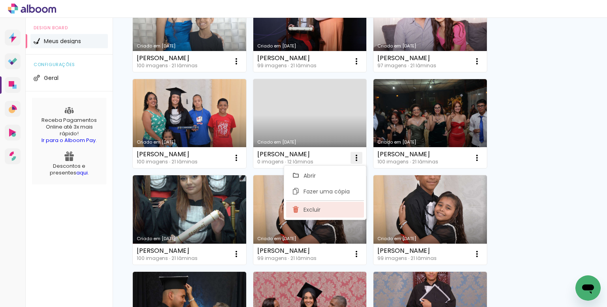
click at [326, 203] on paper-item "Excluir" at bounding box center [325, 210] width 78 height 16
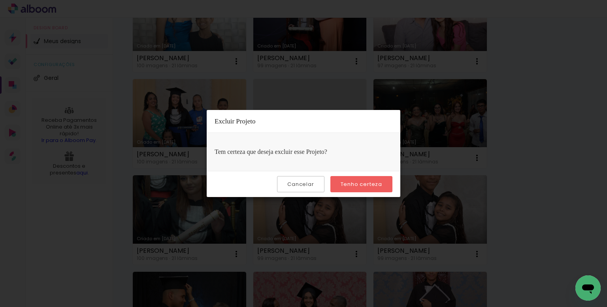
click at [0, 0] on slot "Tenho certeza" at bounding box center [0, 0] width 0 height 0
